Goal: Information Seeking & Learning: Check status

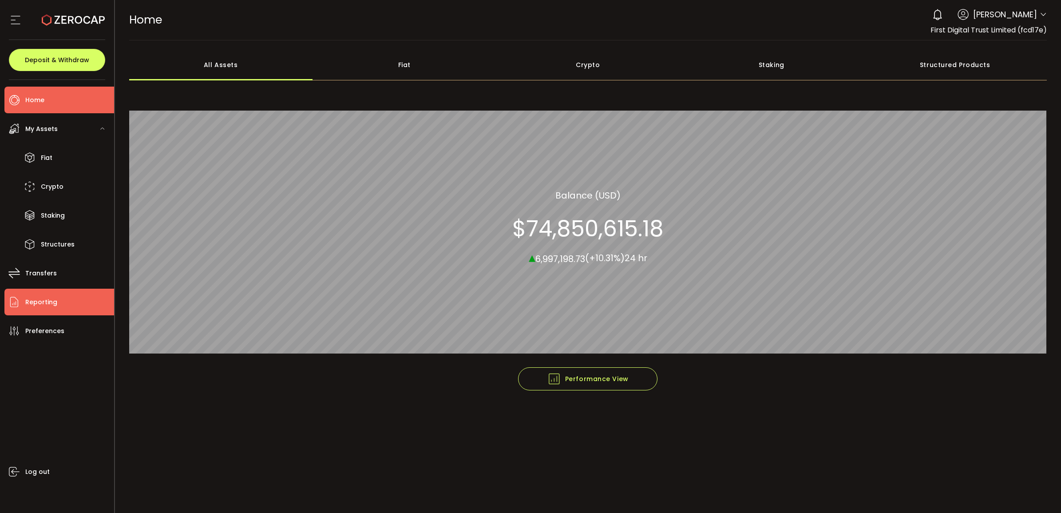
click at [64, 299] on li "Reporting" at bounding box center [59, 302] width 110 height 27
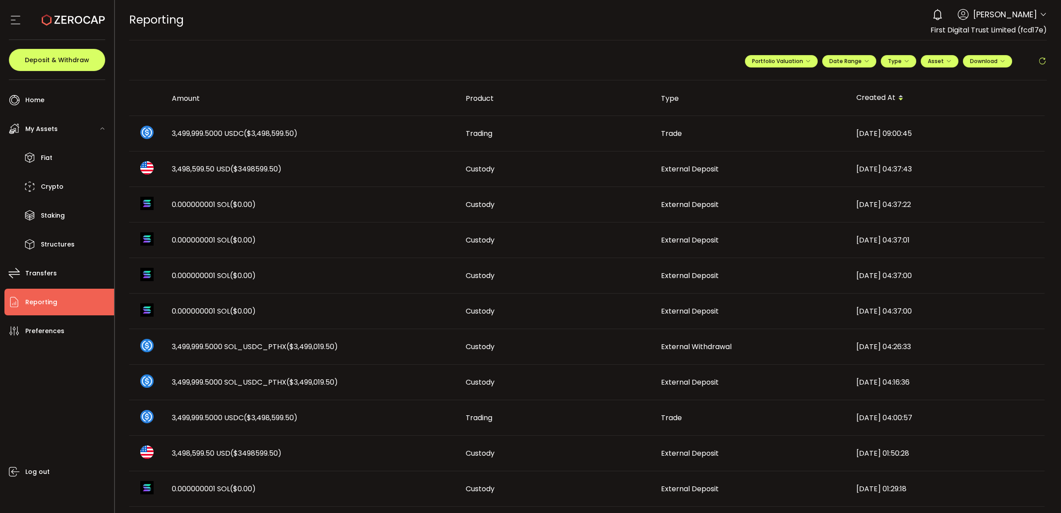
click at [181, 137] on span "3,499,999.5000 USDC ($3,498,599.50)" at bounding box center [235, 133] width 126 height 10
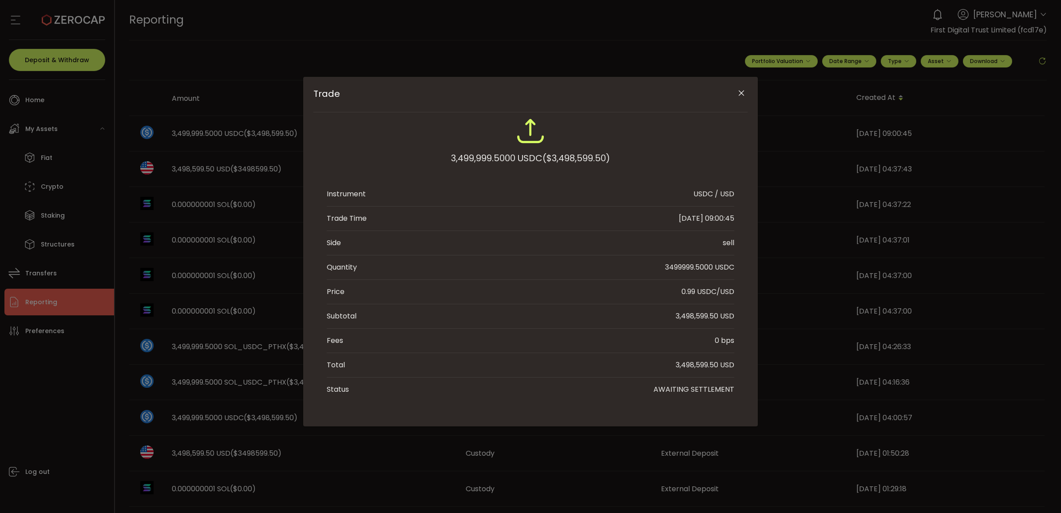
click at [247, 92] on div "Trade 3,499,999.5000 USDC ($3,498,599.50) Instrument USDC / USD Trade Time 2025…" at bounding box center [530, 256] width 1061 height 513
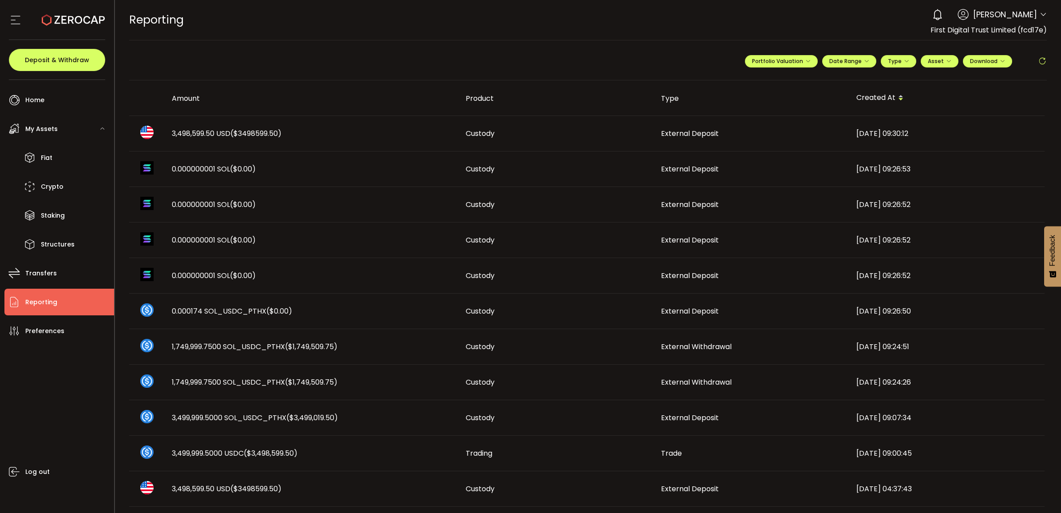
click at [214, 129] on span "3,498,599.50 USD ($3498599.50)" at bounding box center [227, 133] width 110 height 10
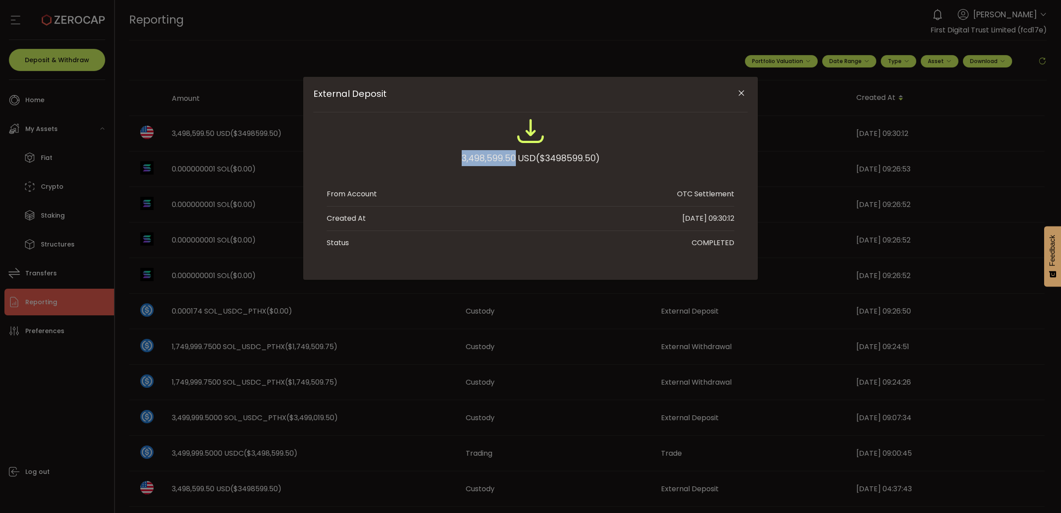
drag, startPoint x: 512, startPoint y: 158, endPoint x: 460, endPoint y: 155, distance: 52.5
click at [462, 155] on div "3,498,599.50 USD ($3498599.50)" at bounding box center [531, 158] width 138 height 16
copy div "3,498,599.50"
click at [736, 96] on button "Close" at bounding box center [742, 94] width 16 height 16
